Goal: Find specific page/section: Find specific page/section

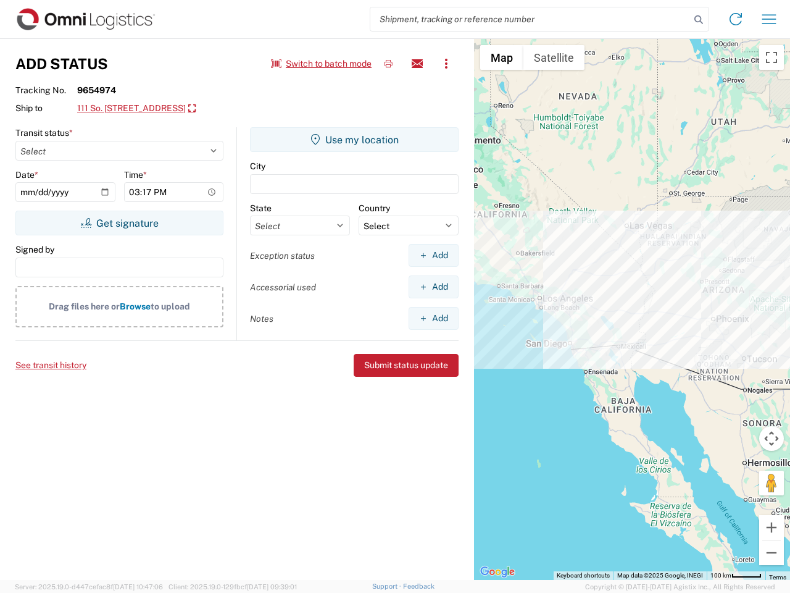
click at [530, 19] on input "search" at bounding box center [530, 18] width 320 height 23
click at [699, 20] on icon at bounding box center [698, 19] width 17 height 17
click at [736, 19] on icon at bounding box center [736, 19] width 20 height 20
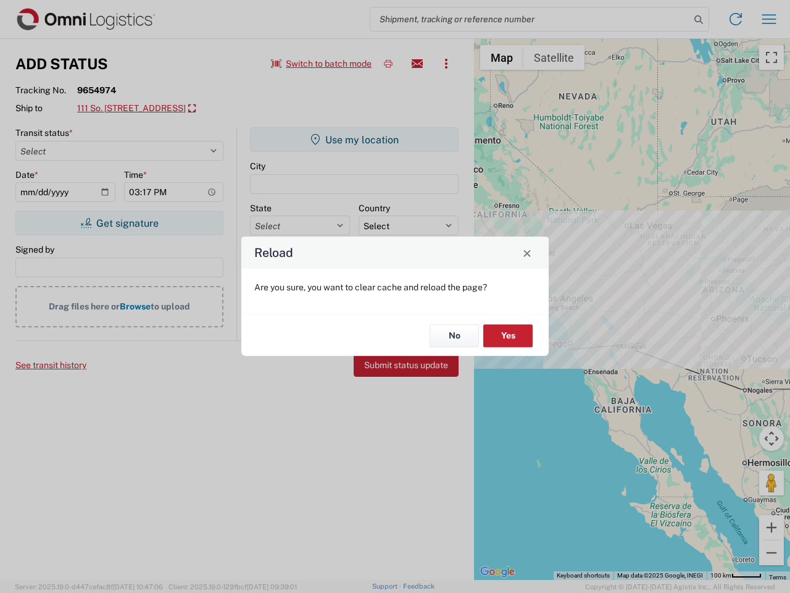
click at [769, 19] on div "Reload Are you sure, you want to clear cache and reload the page? No Yes" at bounding box center [395, 296] width 790 height 593
click at [322, 64] on div "Reload Are you sure, you want to clear cache and reload the page? No Yes" at bounding box center [395, 296] width 790 height 593
click at [388, 64] on div "Reload Are you sure, you want to clear cache and reload the page? No Yes" at bounding box center [395, 296] width 790 height 593
click at [417, 64] on div "Reload Are you sure, you want to clear cache and reload the page? No Yes" at bounding box center [395, 296] width 790 height 593
click at [446, 64] on div "Reload Are you sure, you want to clear cache and reload the page? No Yes" at bounding box center [395, 296] width 790 height 593
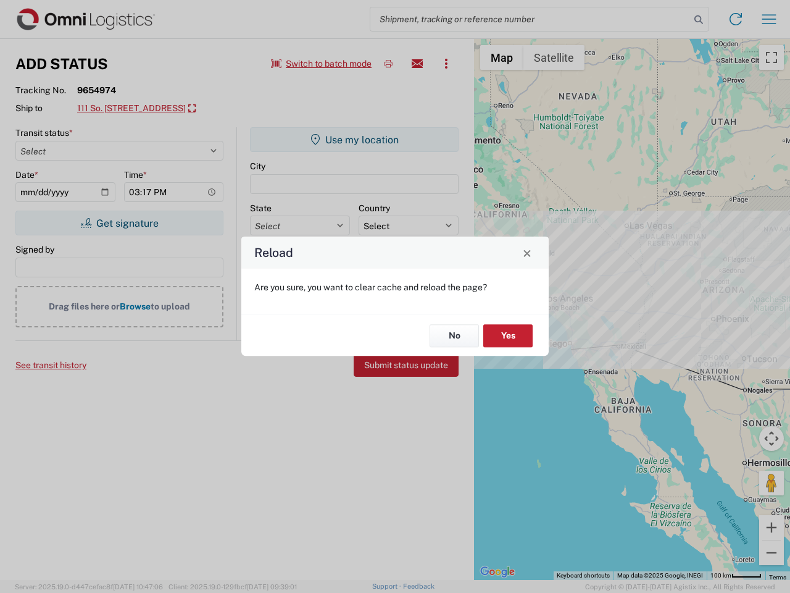
click at [158, 109] on div "Reload Are you sure, you want to clear cache and reload the page? No Yes" at bounding box center [395, 296] width 790 height 593
click at [119, 223] on div "Reload Are you sure, you want to clear cache and reload the page? No Yes" at bounding box center [395, 296] width 790 height 593
